Goal: Check status

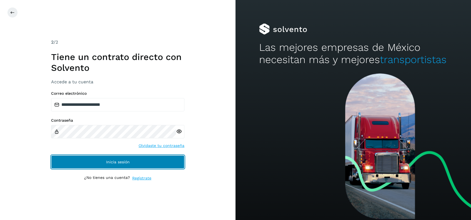
click at [130, 162] on button "Inicia sesión" at bounding box center [117, 161] width 133 height 13
